Goal: Check status: Check status

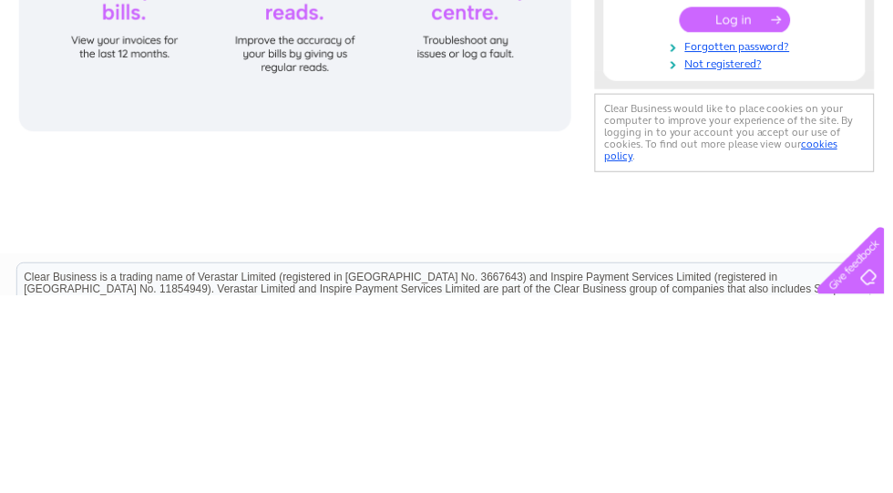
type input "avrilbrunton@icloud.com"
click at [742, 216] on input "submit" at bounding box center [742, 215] width 112 height 26
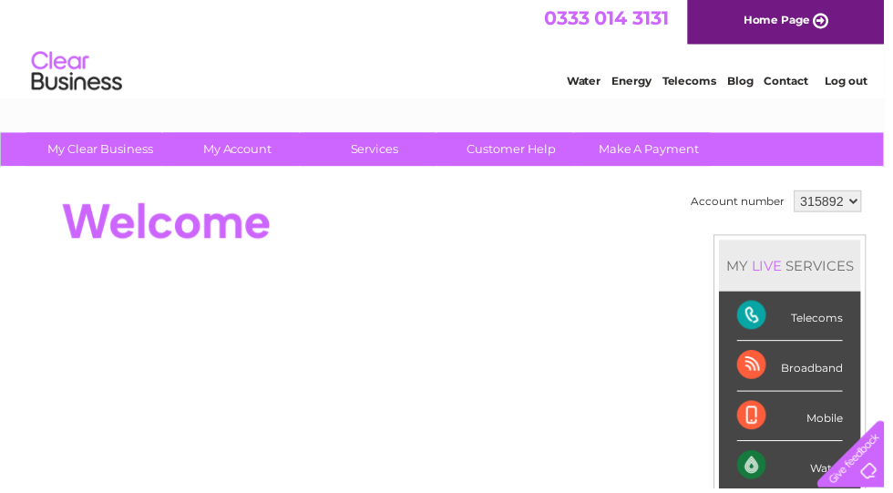
scroll to position [3, 0]
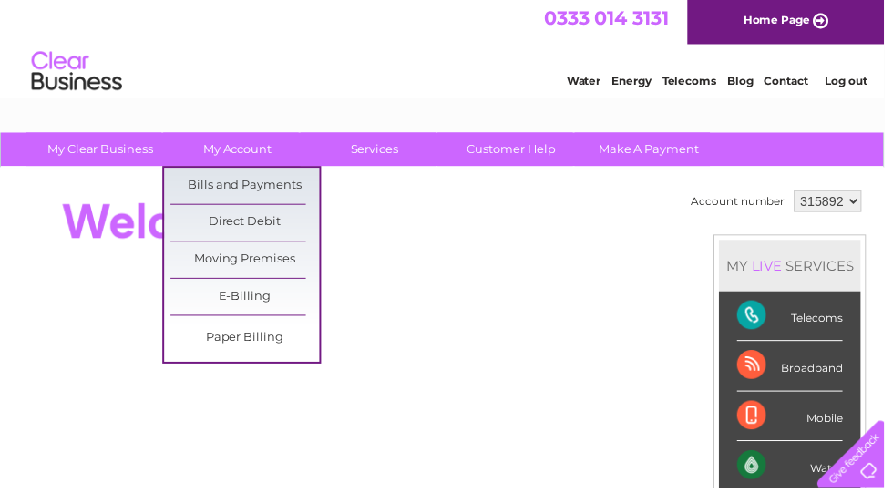
click at [231, 180] on link "Bills and Payments" at bounding box center [247, 187] width 150 height 36
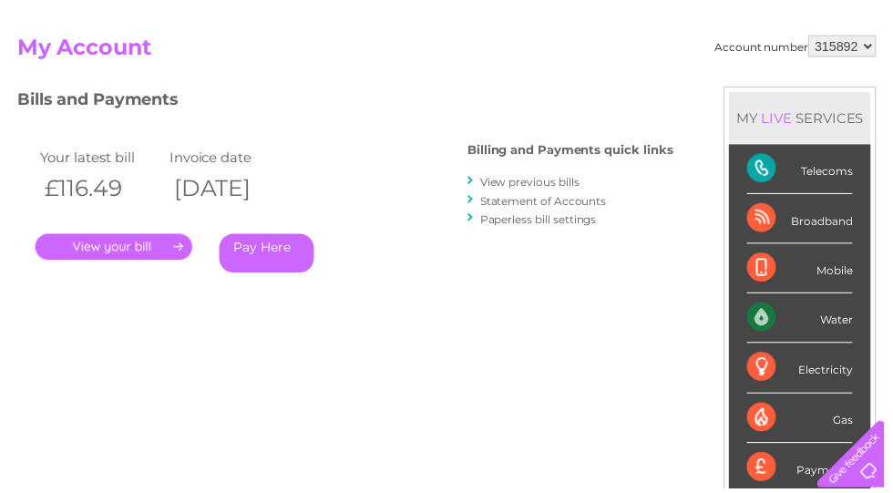
scroll to position [204, 0]
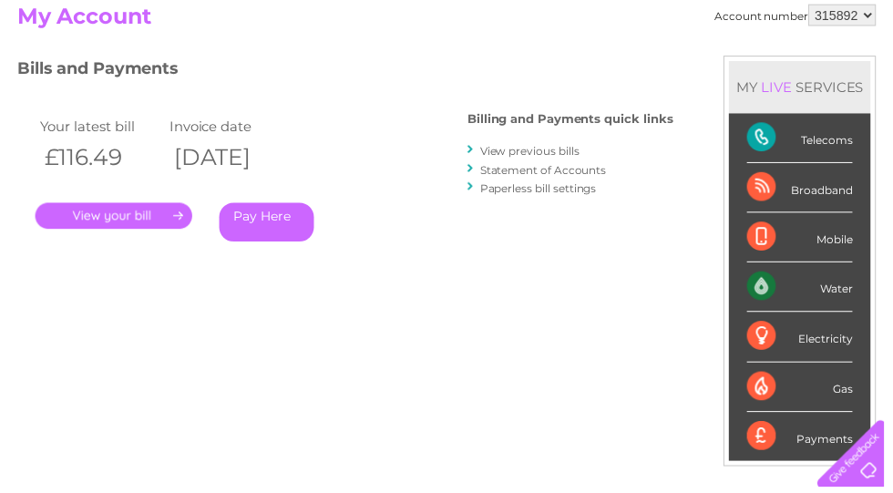
click at [149, 220] on link "." at bounding box center [115, 218] width 159 height 26
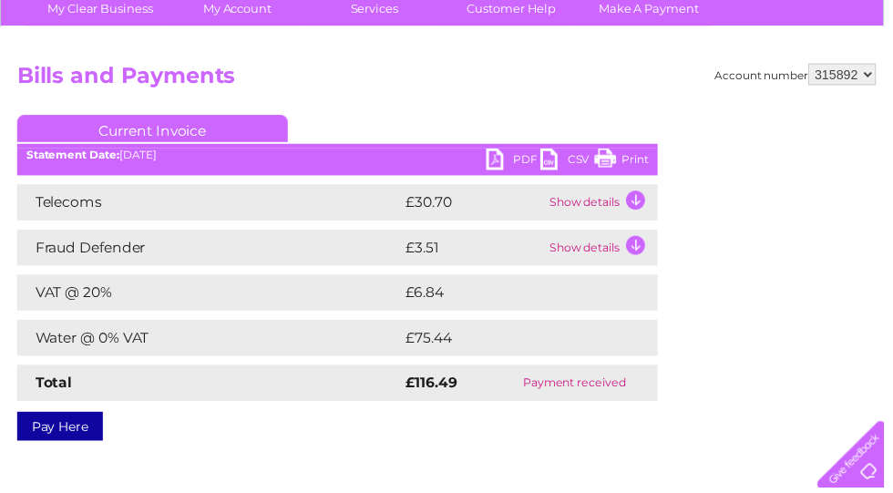
scroll to position [141, 0]
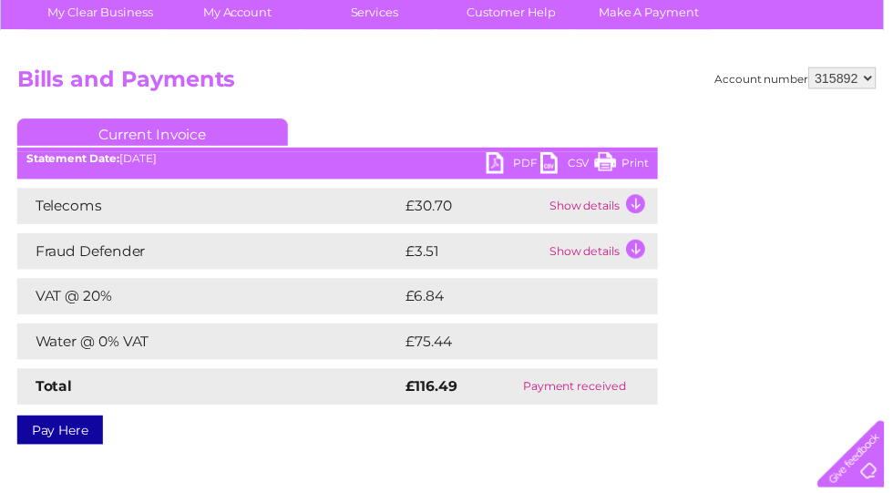
click at [199, 492] on div "Account number 315892 959335 Bills and Payments Current Invoice PDF CSV Print" at bounding box center [451, 286] width 902 height 510
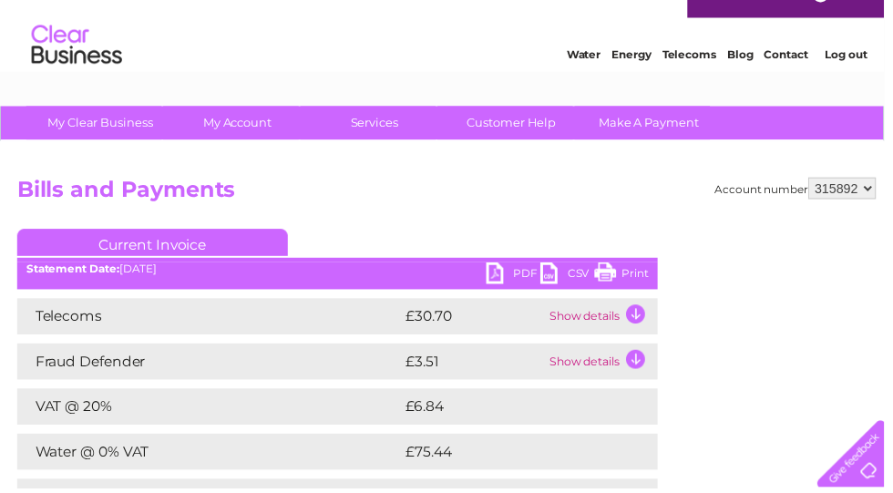
scroll to position [0, 0]
